Goal: Task Accomplishment & Management: Manage account settings

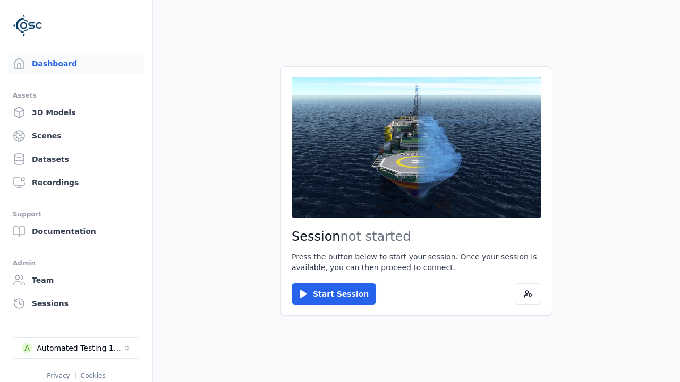
click at [76, 348] on div "Automated Testing 1 - Playwright" at bounding box center [80, 348] width 86 height 11
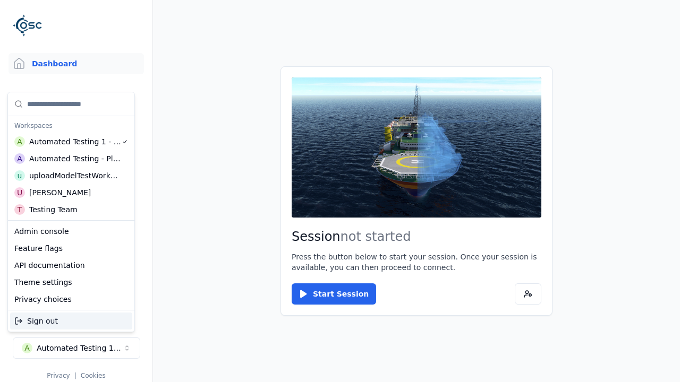
click at [71, 159] on div "Automated Testing - Playwright" at bounding box center [75, 158] width 92 height 11
click at [340, 191] on html "Support Dashboard Assets 3D Models Scenes Datasets Recordings Support Documenta…" at bounding box center [340, 191] width 680 height 382
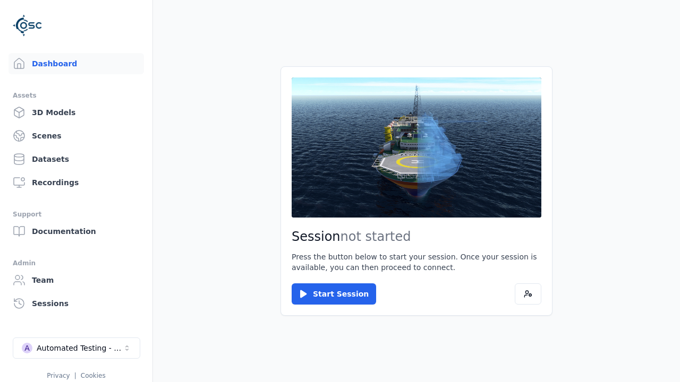
click at [76, 136] on link "Scenes" at bounding box center [75, 135] width 135 height 21
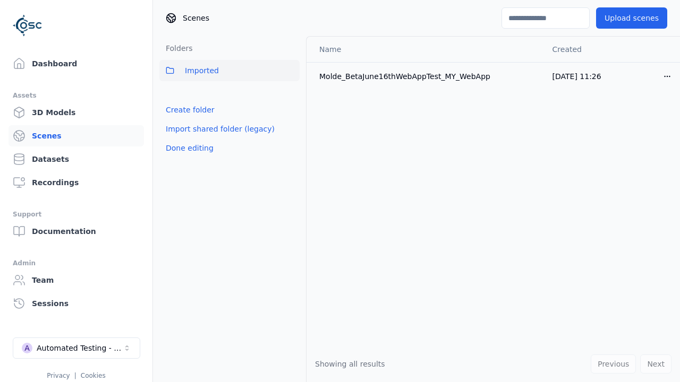
click at [190, 110] on link "Create folder" at bounding box center [190, 110] width 49 height 11
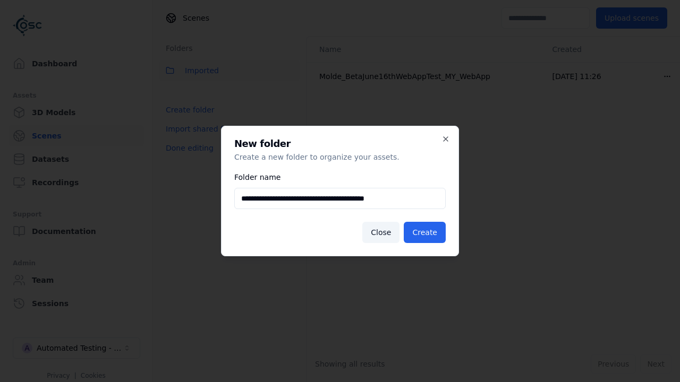
type input "**********"
click at [424, 233] on button "Create" at bounding box center [425, 232] width 42 height 21
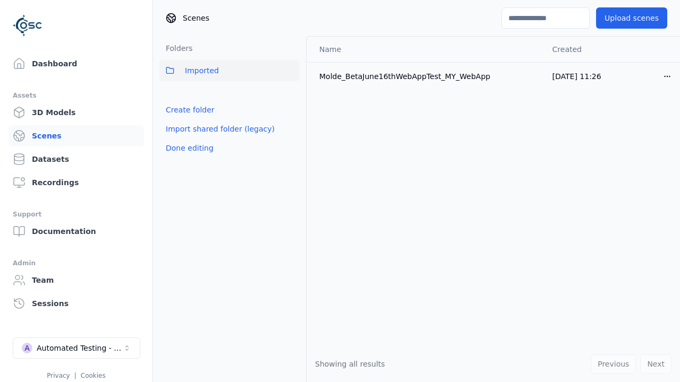
click at [189, 158] on button "Done editing" at bounding box center [189, 148] width 61 height 19
click at [179, 139] on button "Done editing" at bounding box center [189, 148] width 61 height 19
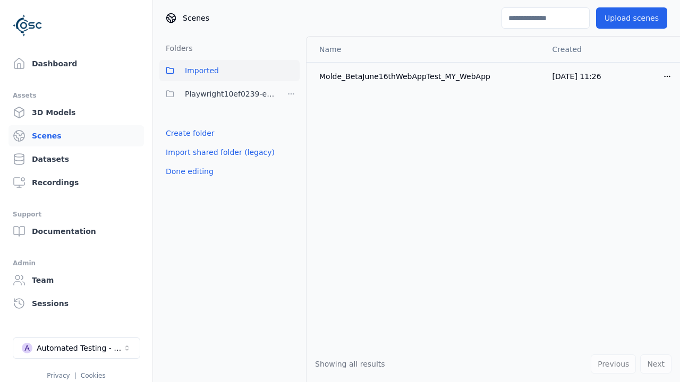
click at [291, 94] on html "Support Dashboard Assets 3D Models Scenes Datasets Recordings Support Documenta…" at bounding box center [340, 191] width 680 height 382
click at [291, 150] on div "Rename" at bounding box center [290, 149] width 71 height 17
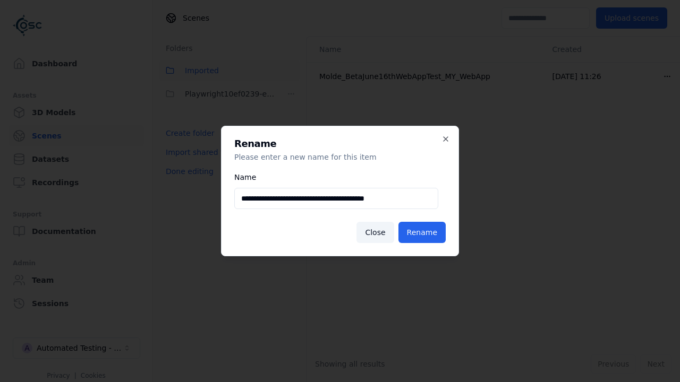
click at [336, 199] on input "**********" at bounding box center [336, 198] width 204 height 21
type input "**********"
click at [422, 233] on button "Rename" at bounding box center [421, 232] width 47 height 21
click at [189, 172] on button "Done editing" at bounding box center [189, 171] width 61 height 19
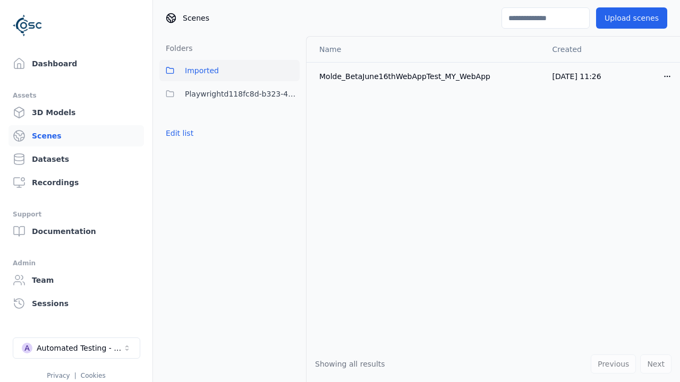
click at [179, 133] on button "Edit list" at bounding box center [179, 133] width 40 height 19
click at [291, 94] on html "Support Dashboard Assets 3D Models Scenes Datasets Recordings Support Documenta…" at bounding box center [340, 191] width 680 height 382
click at [291, 167] on div "Delete" at bounding box center [290, 166] width 71 height 17
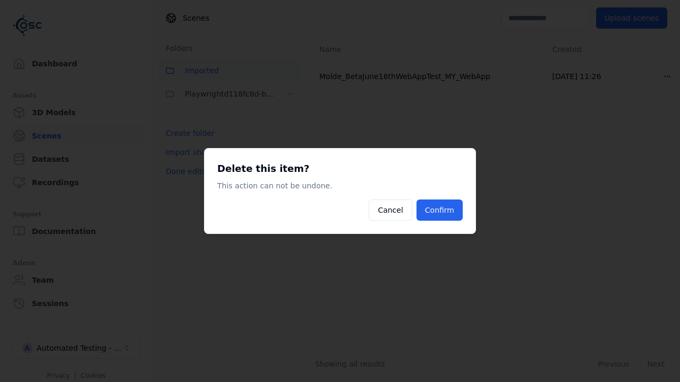
click at [439, 210] on button "Confirm" at bounding box center [439, 210] width 46 height 21
click at [189, 172] on button "Done editing" at bounding box center [189, 171] width 61 height 19
